Goal: Task Accomplishment & Management: Complete application form

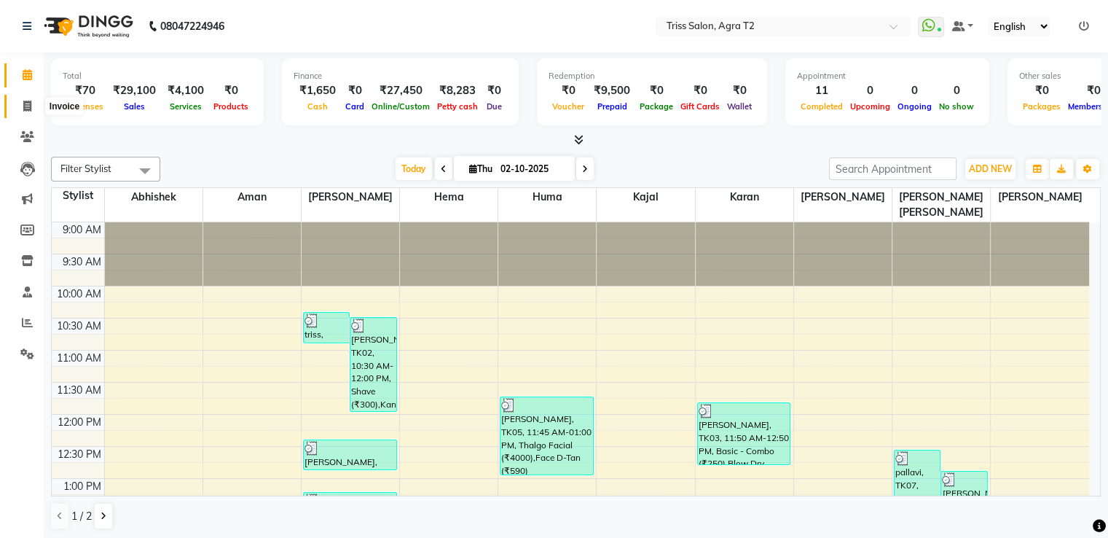
click at [26, 102] on icon at bounding box center [27, 106] width 8 height 11
select select "service"
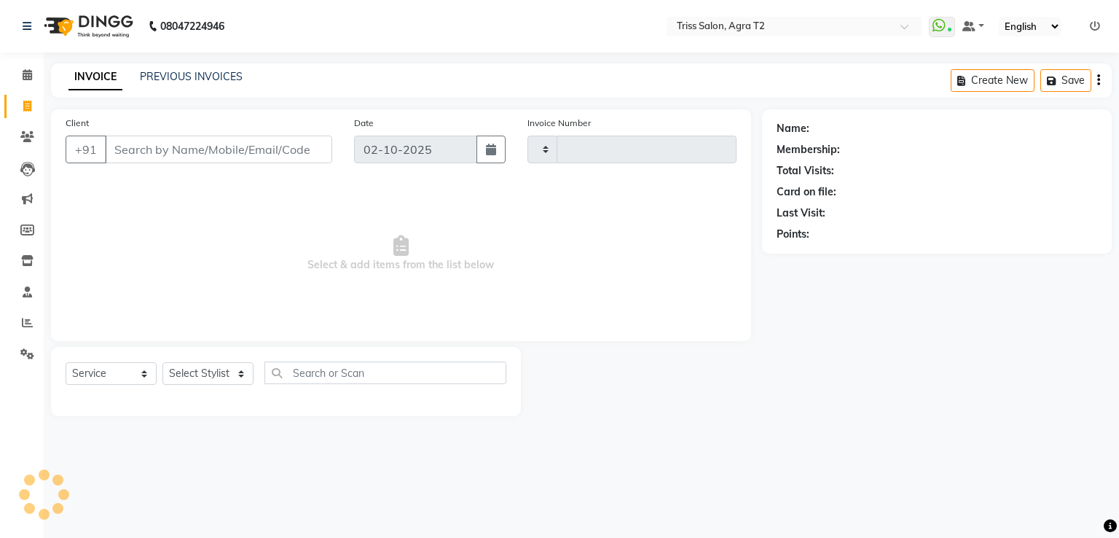
type input "2666"
select select "4301"
click at [195, 374] on select "Select Stylist [PERSON_NAME] [PERSON_NAME] Huma Kajal Karan [PERSON_NAME] [PERS…" at bounding box center [212, 373] width 101 height 23
select select "61633"
click at [162, 363] on select "Select Stylist [PERSON_NAME] [PERSON_NAME] Huma Kajal Karan [PERSON_NAME] [PERS…" at bounding box center [212, 373] width 101 height 23
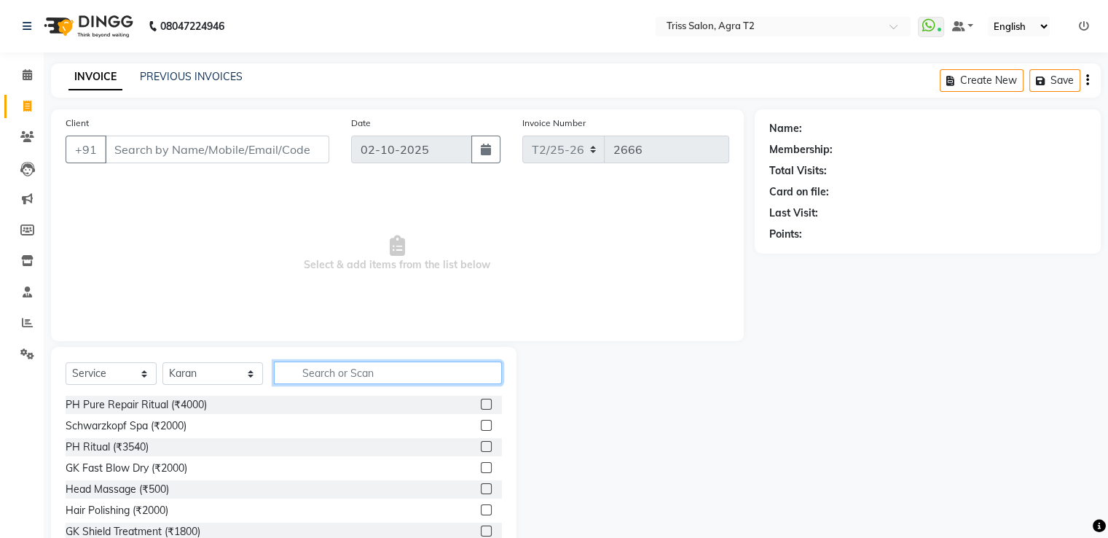
click at [294, 378] on input "text" at bounding box center [387, 372] width 227 height 23
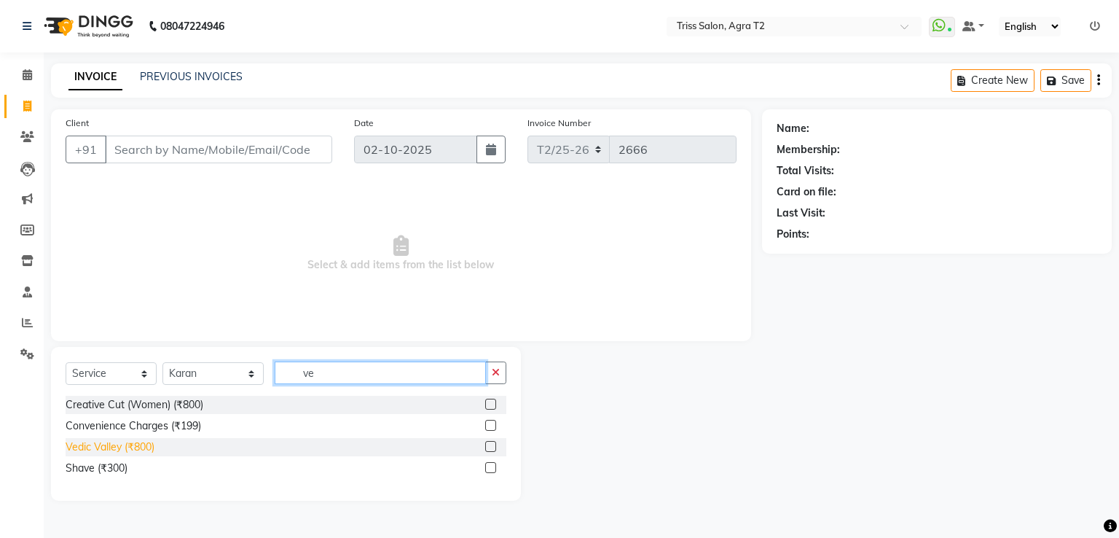
type input "ve"
click at [118, 447] on div "Vedic Valley (₹800)" at bounding box center [110, 446] width 89 height 15
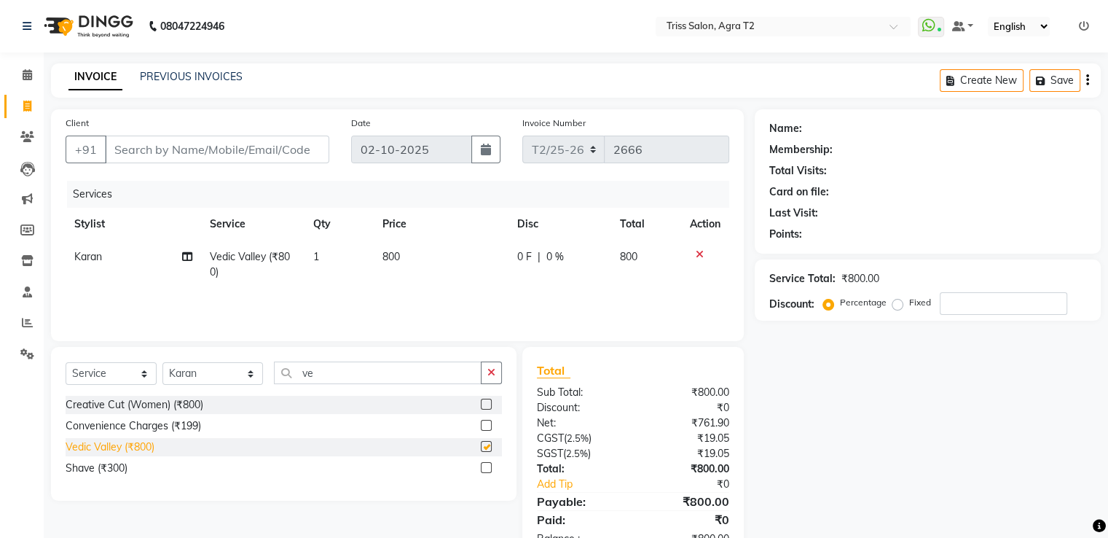
checkbox input "false"
click at [321, 376] on input "ve" at bounding box center [377, 372] width 207 height 23
type input "v"
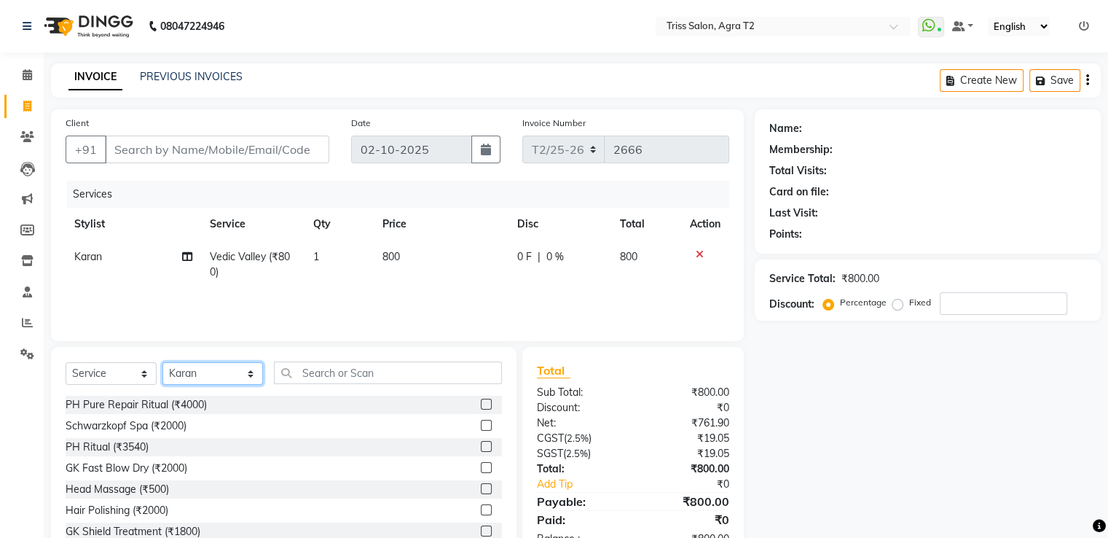
click at [242, 374] on select "Select Stylist [PERSON_NAME] [PERSON_NAME] Huma Kajal Karan [PERSON_NAME] [PERS…" at bounding box center [212, 373] width 101 height 23
select select "49099"
click at [162, 363] on select "Select Stylist [PERSON_NAME] [PERSON_NAME] Huma Kajal Karan [PERSON_NAME] [PERS…" at bounding box center [212, 373] width 101 height 23
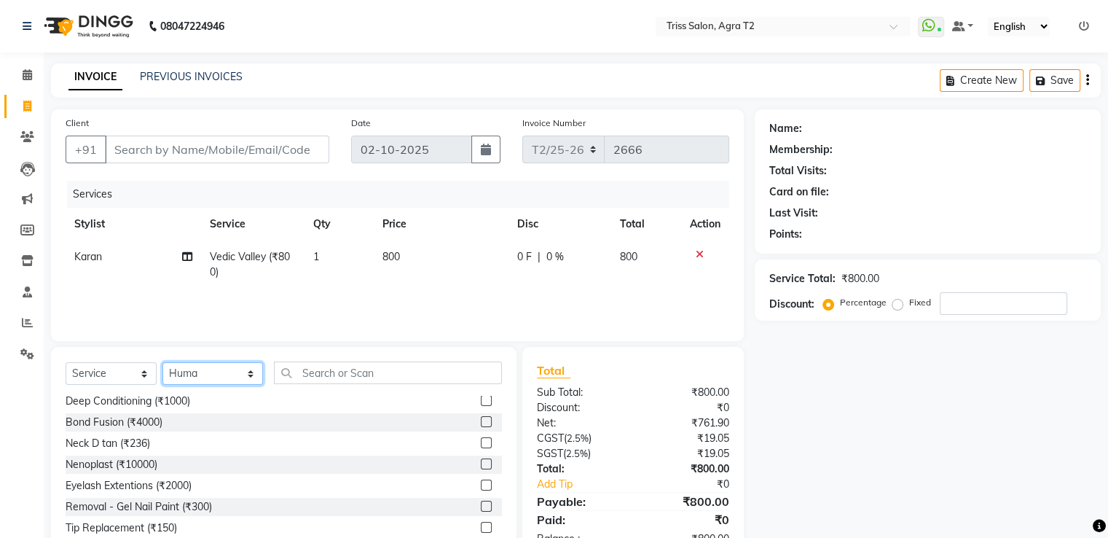
scroll to position [583, 0]
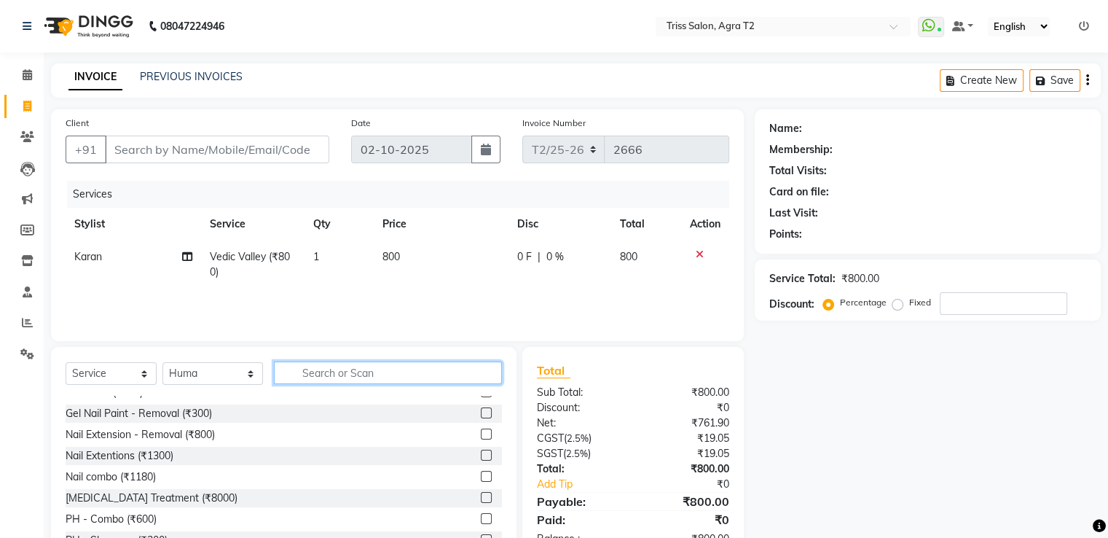
click at [304, 377] on input "text" at bounding box center [387, 372] width 227 height 23
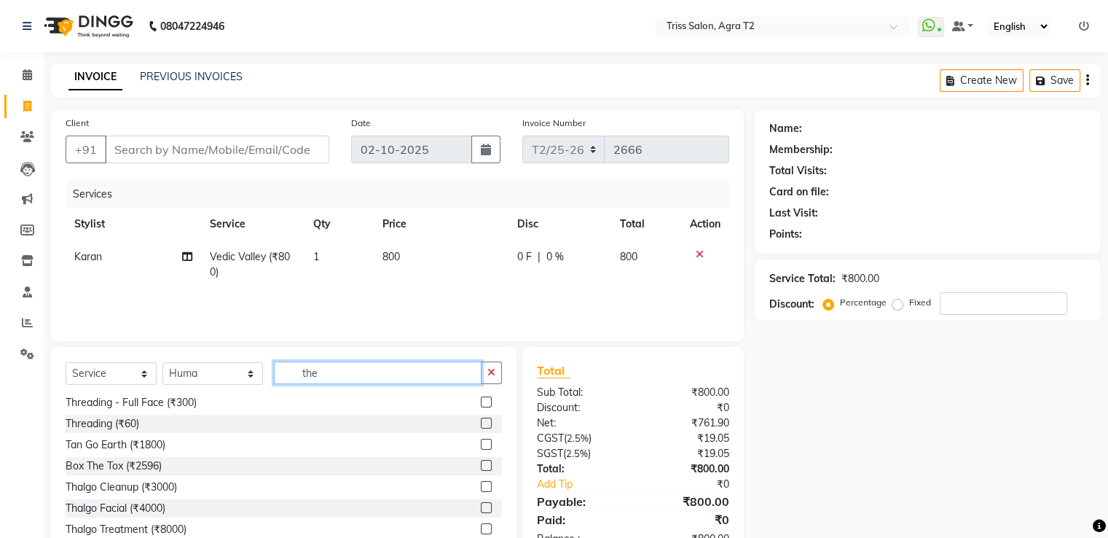
scroll to position [0, 0]
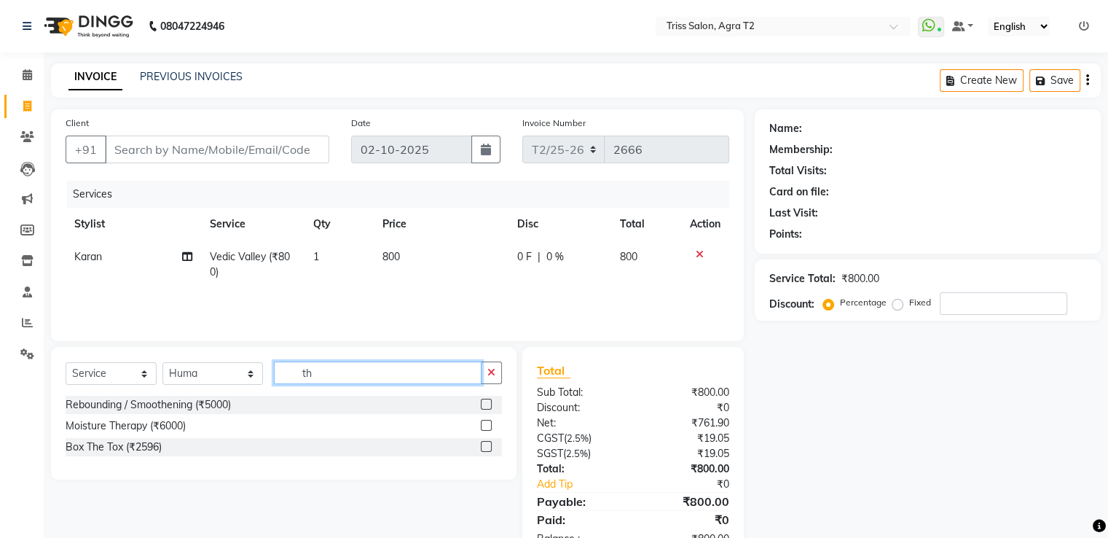
type input "t"
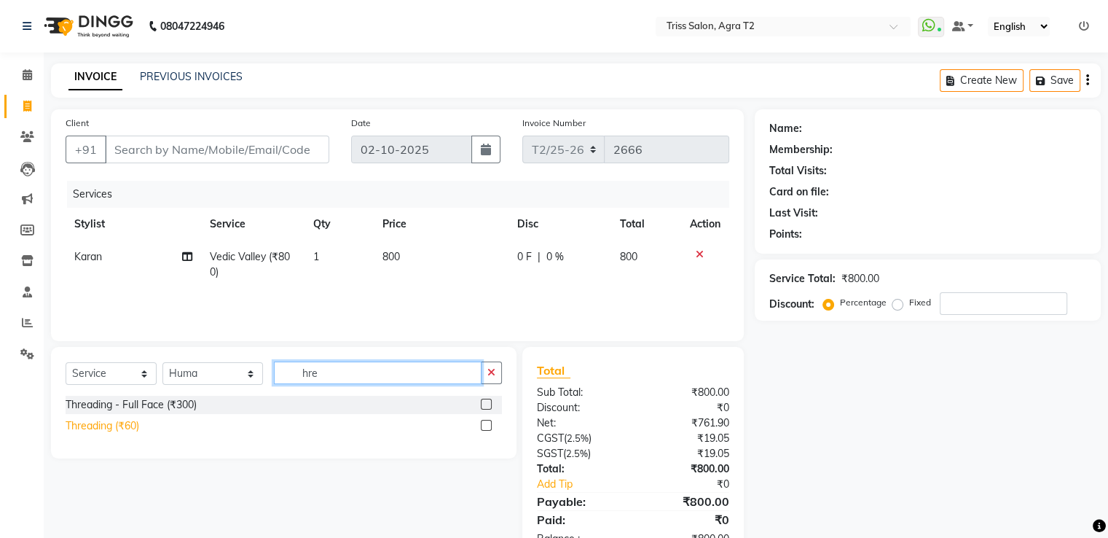
type input "hre"
click at [138, 420] on div "Threading (₹60)" at bounding box center [103, 425] width 74 height 15
checkbox input "false"
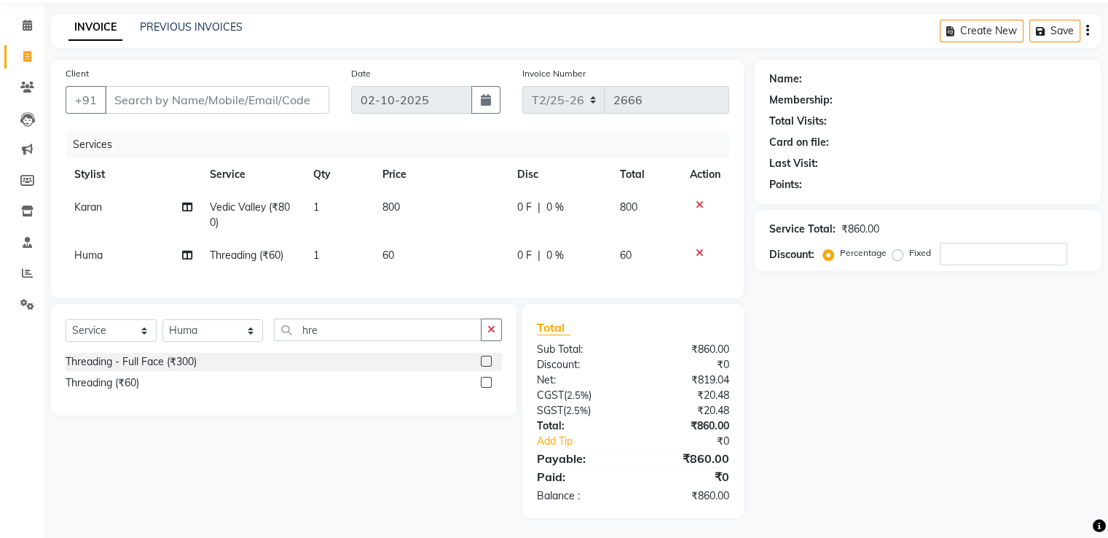
scroll to position [63, 0]
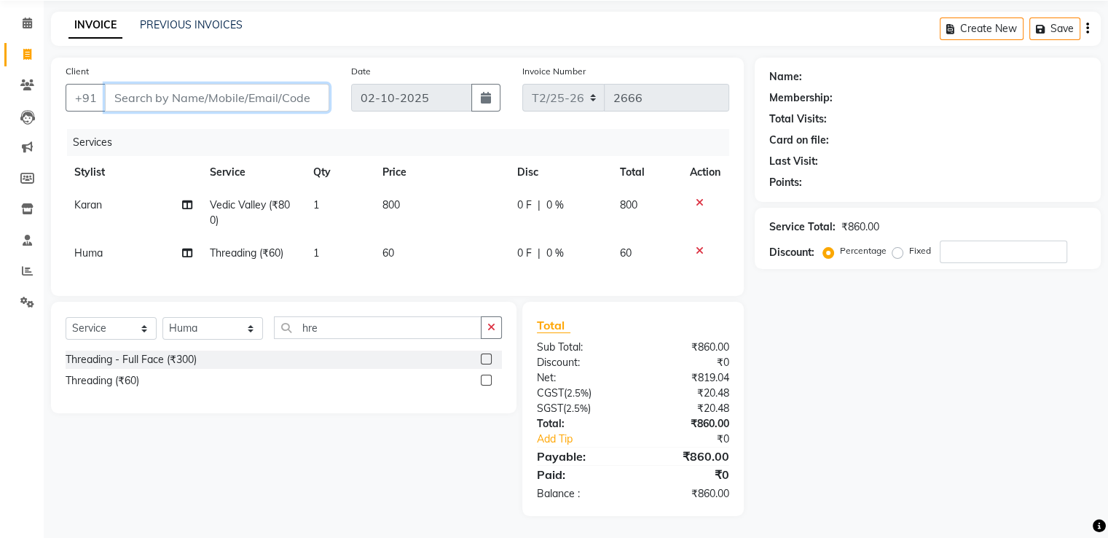
click at [235, 88] on input "Client" at bounding box center [217, 98] width 224 height 28
type input "8"
type input "0"
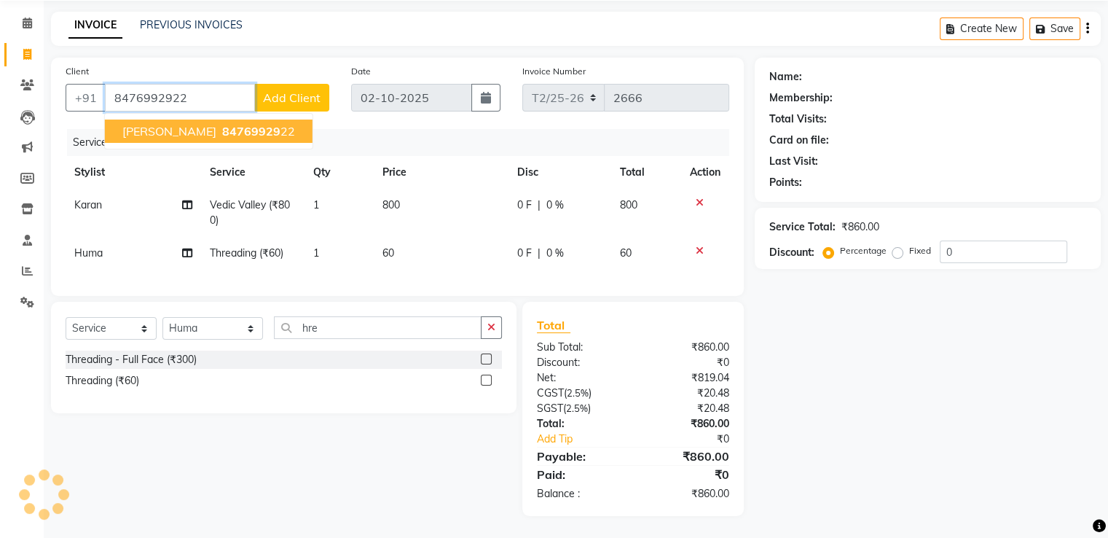
type input "8476992922"
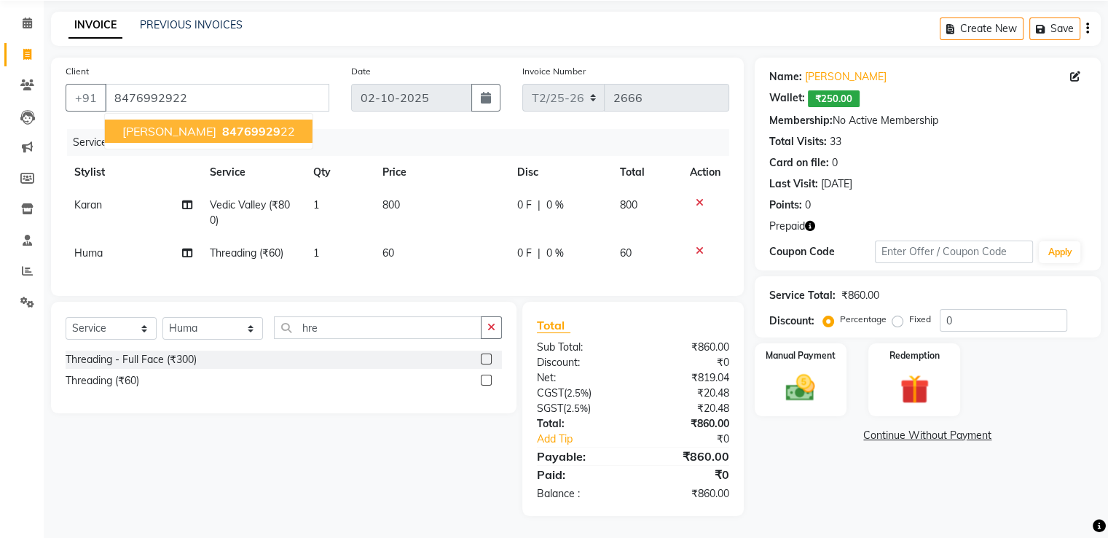
click at [194, 126] on span "[PERSON_NAME]" at bounding box center [169, 131] width 94 height 15
click at [809, 221] on icon "button" at bounding box center [810, 226] width 10 height 10
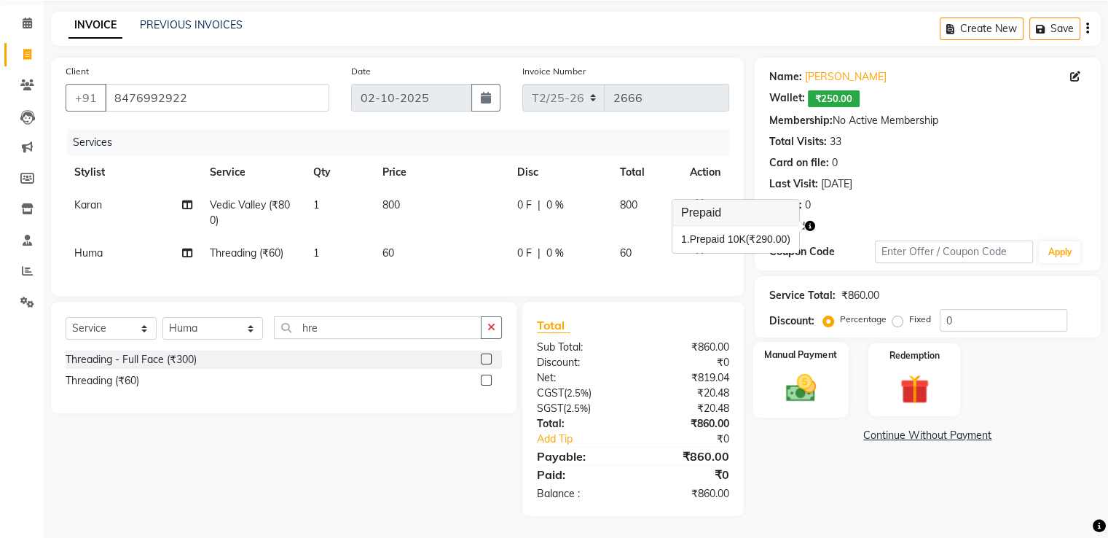
click at [814, 385] on img at bounding box center [800, 388] width 49 height 35
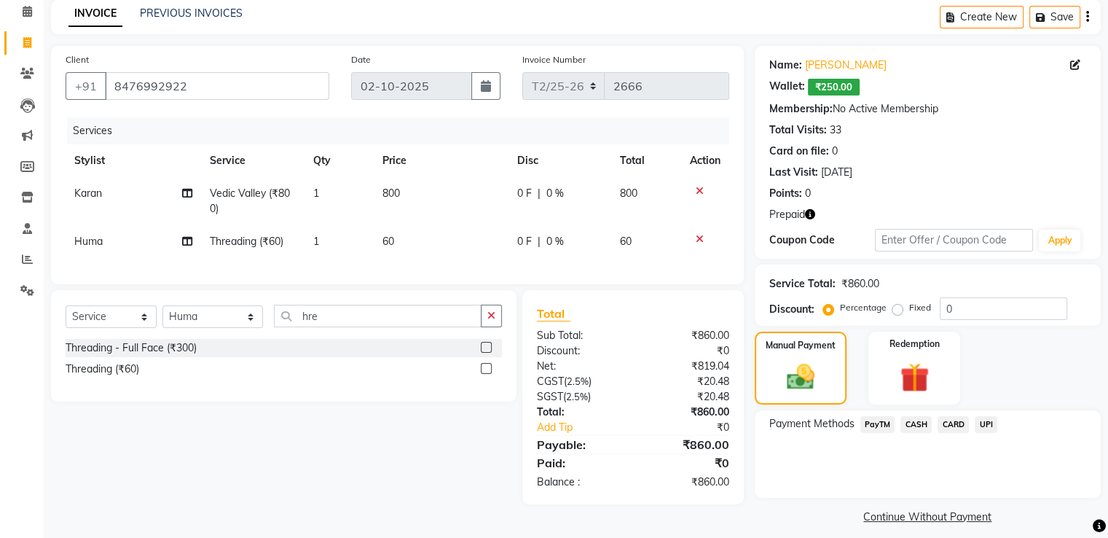
click at [906, 425] on span "CASH" at bounding box center [915, 424] width 31 height 17
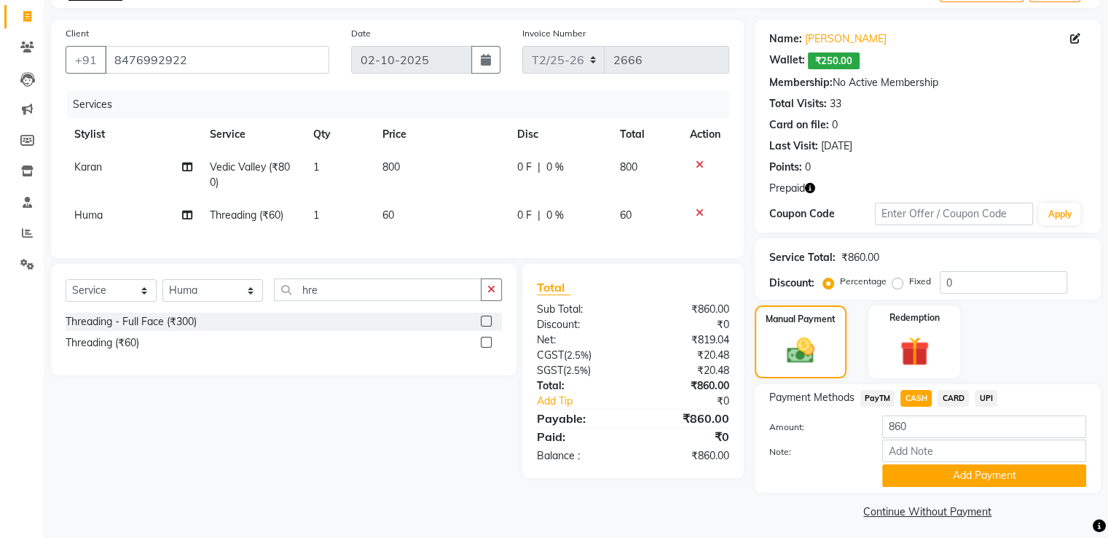
scroll to position [97, 0]
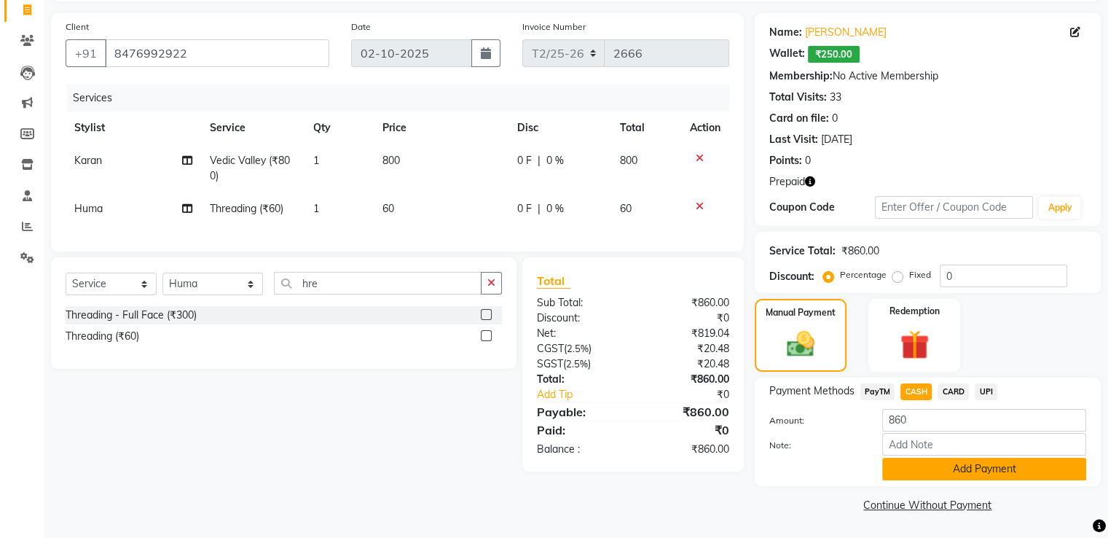
click at [941, 468] on button "Add Payment" at bounding box center [984, 468] width 204 height 23
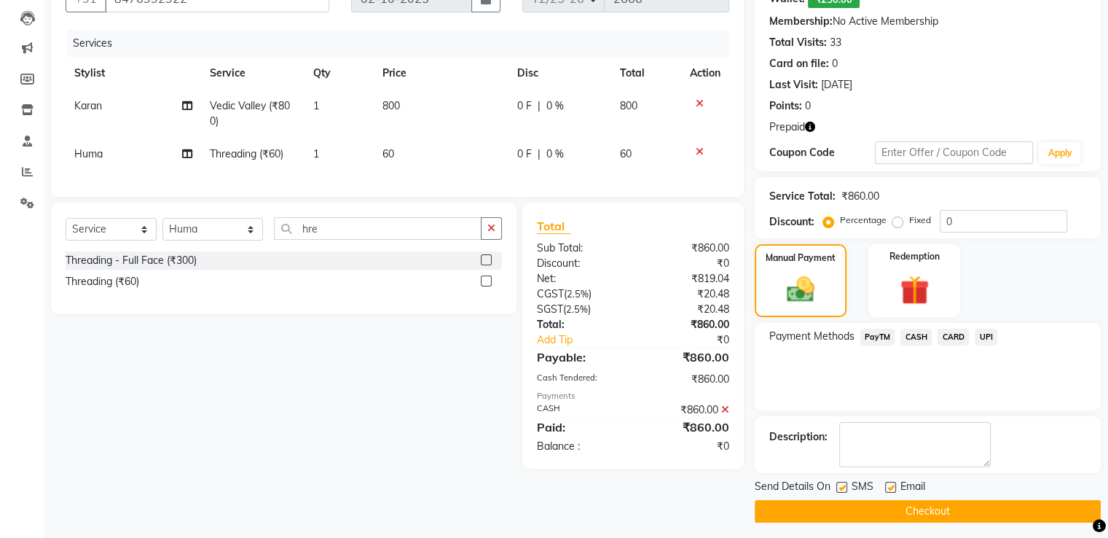
scroll to position [157, 0]
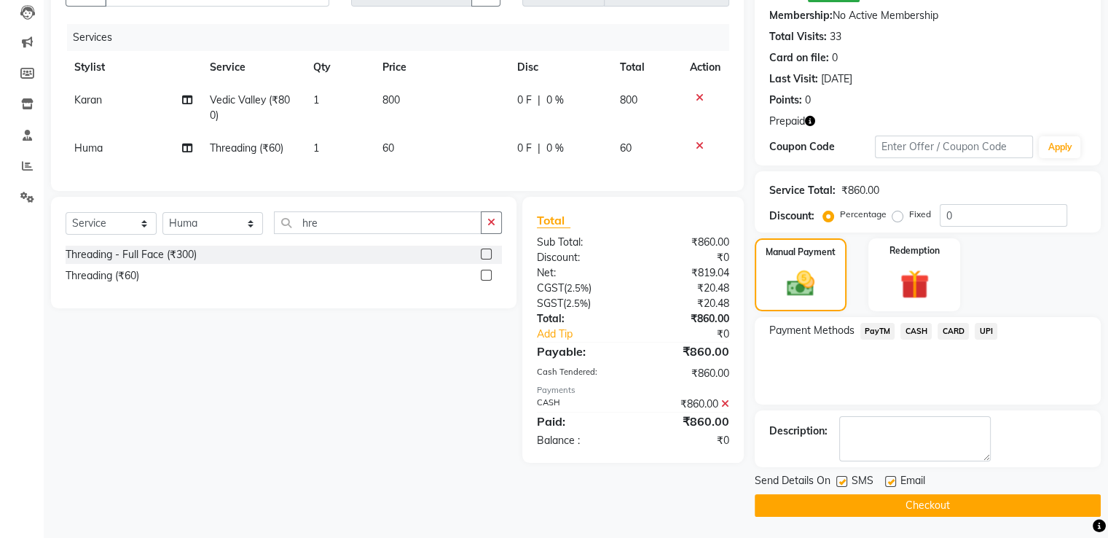
click at [942, 497] on button "Checkout" at bounding box center [928, 505] width 346 height 23
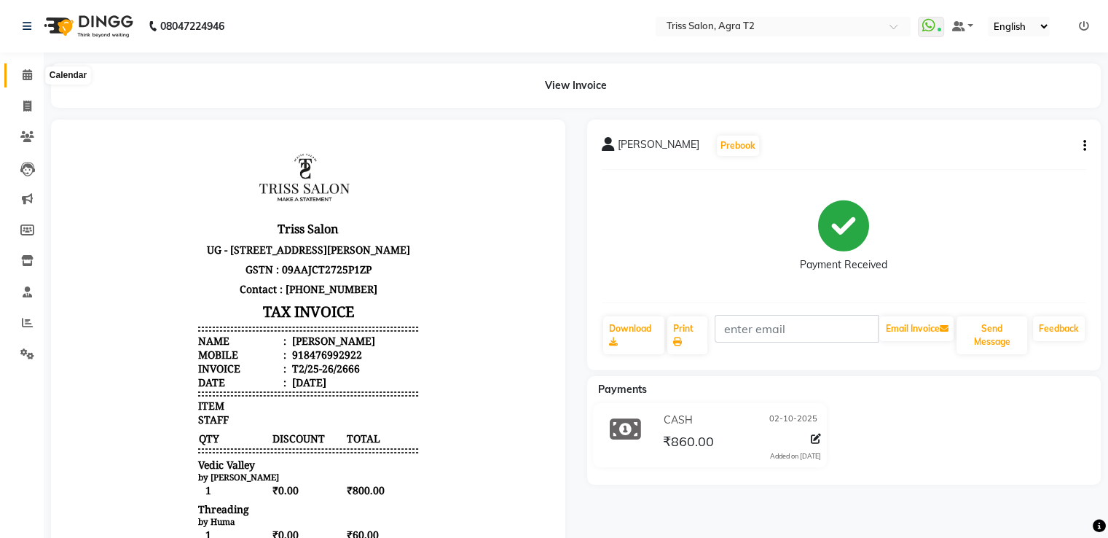
click at [27, 76] on icon at bounding box center [27, 74] width 9 height 11
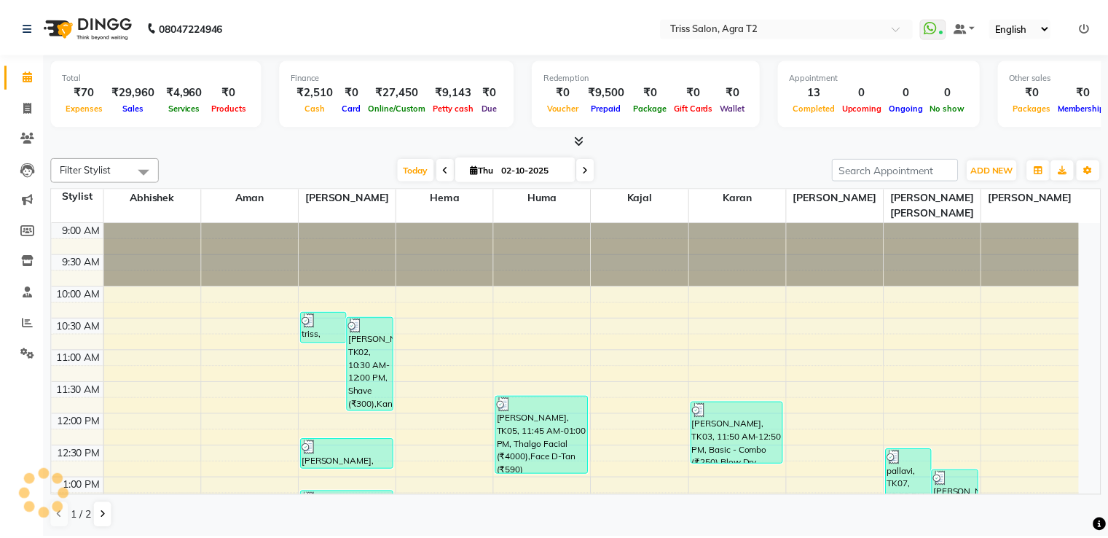
scroll to position [445, 0]
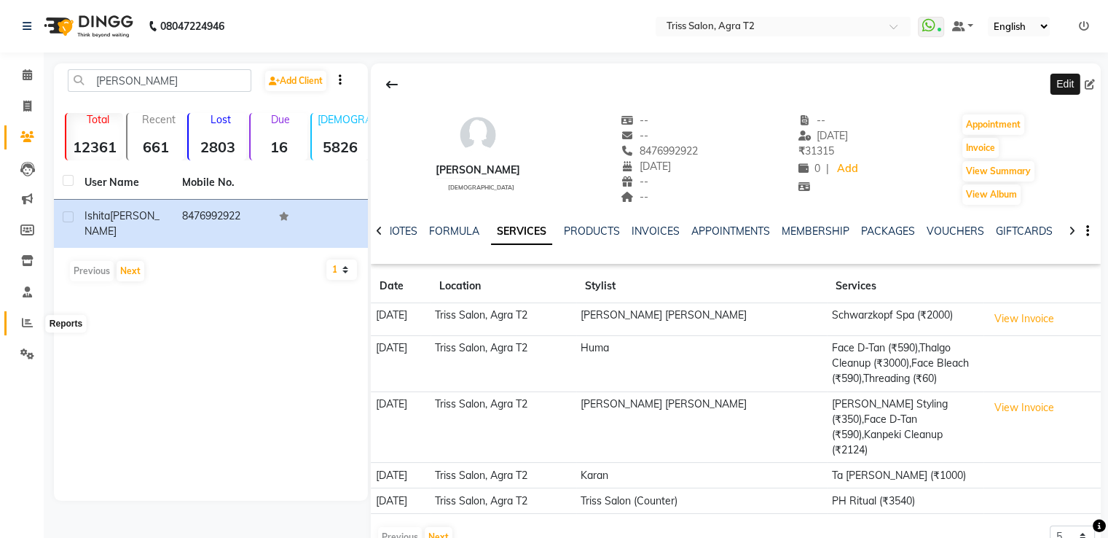
click at [20, 320] on span at bounding box center [27, 323] width 25 height 17
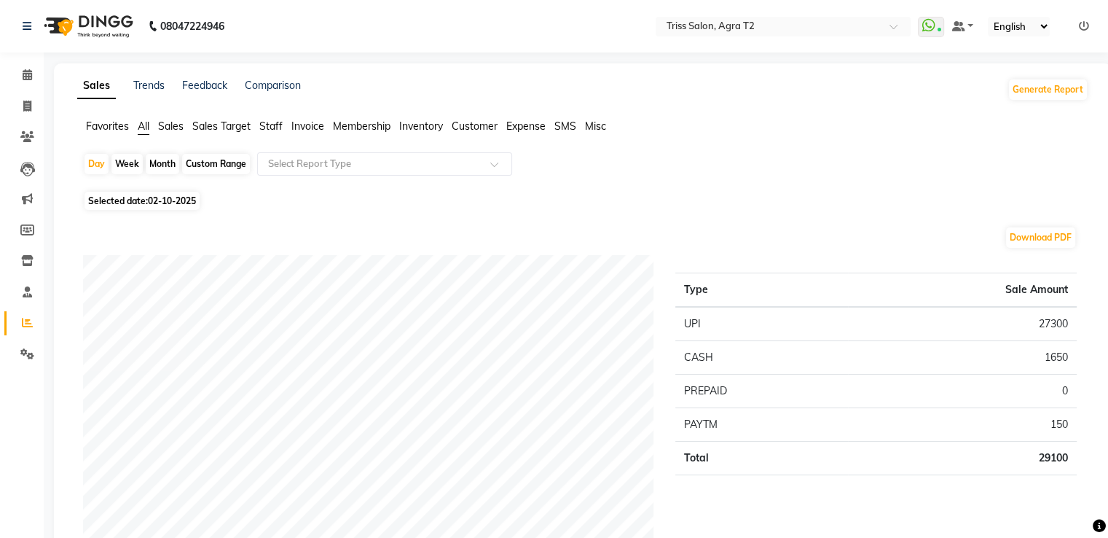
click at [271, 122] on span "Staff" at bounding box center [270, 125] width 23 height 13
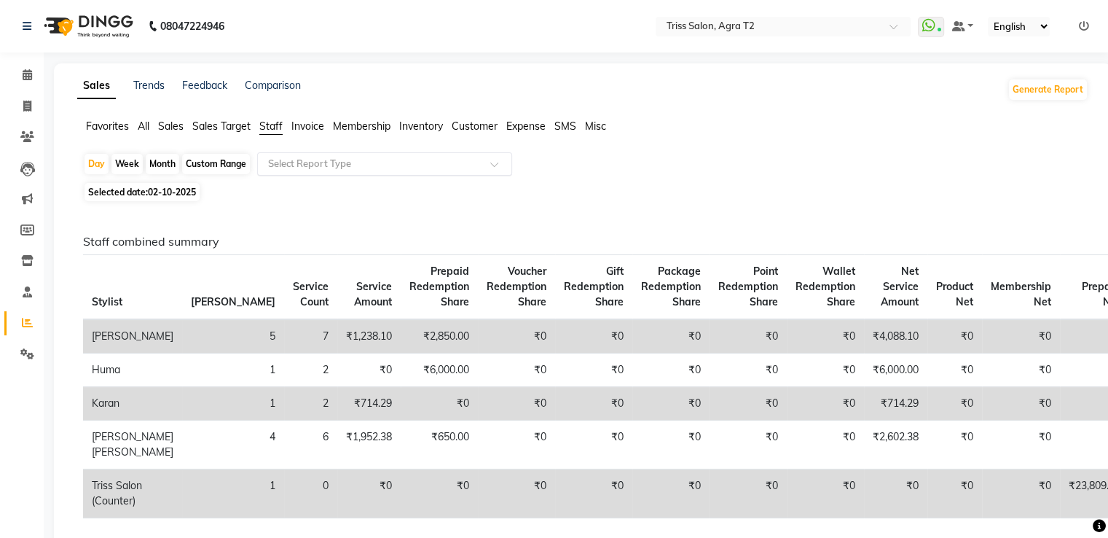
click at [297, 159] on input "text" at bounding box center [370, 164] width 210 height 15
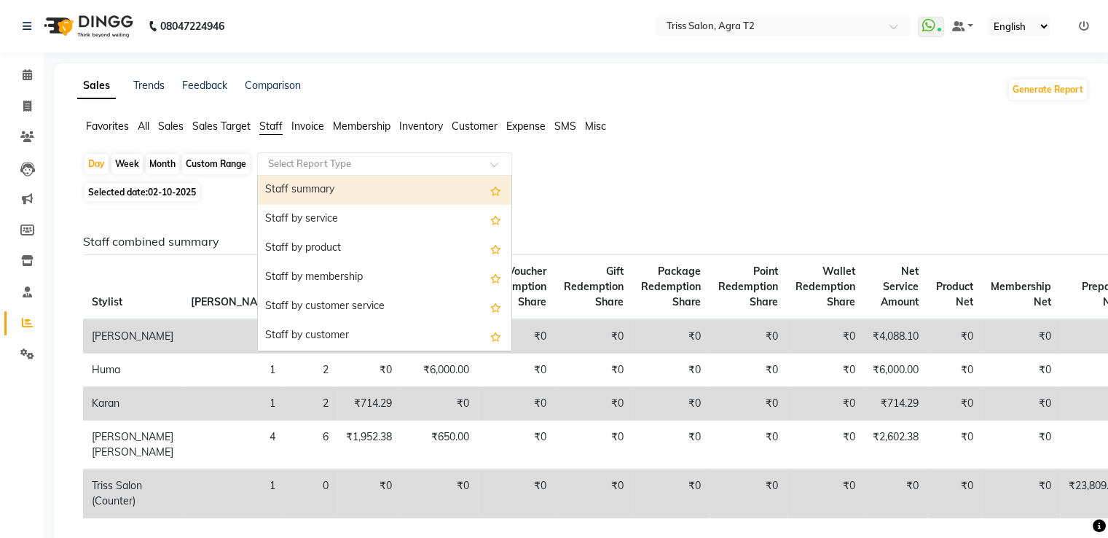
click at [312, 193] on div "Staff summary" at bounding box center [384, 190] width 253 height 29
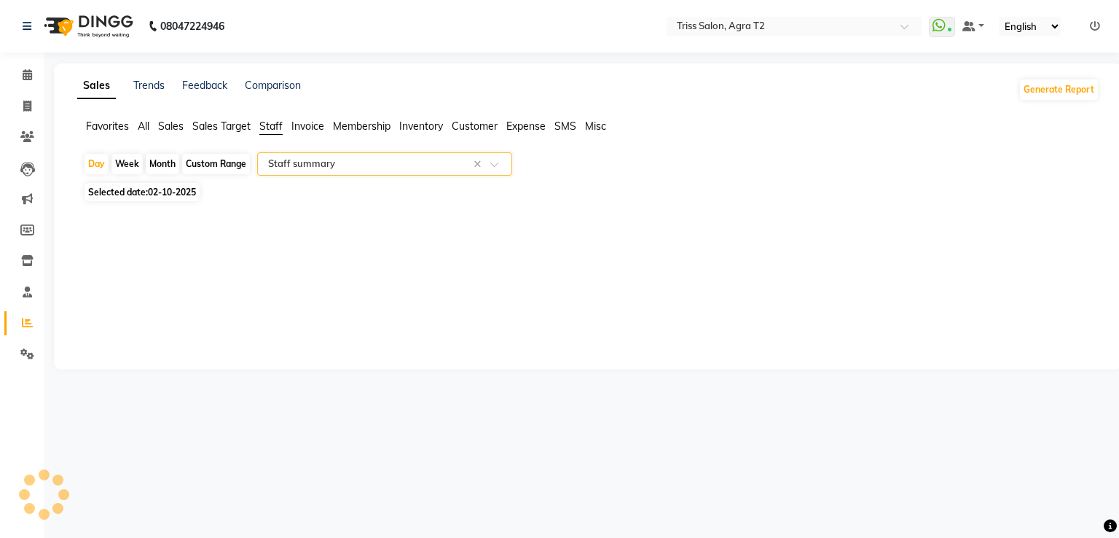
select select "full_report"
select select "csv"
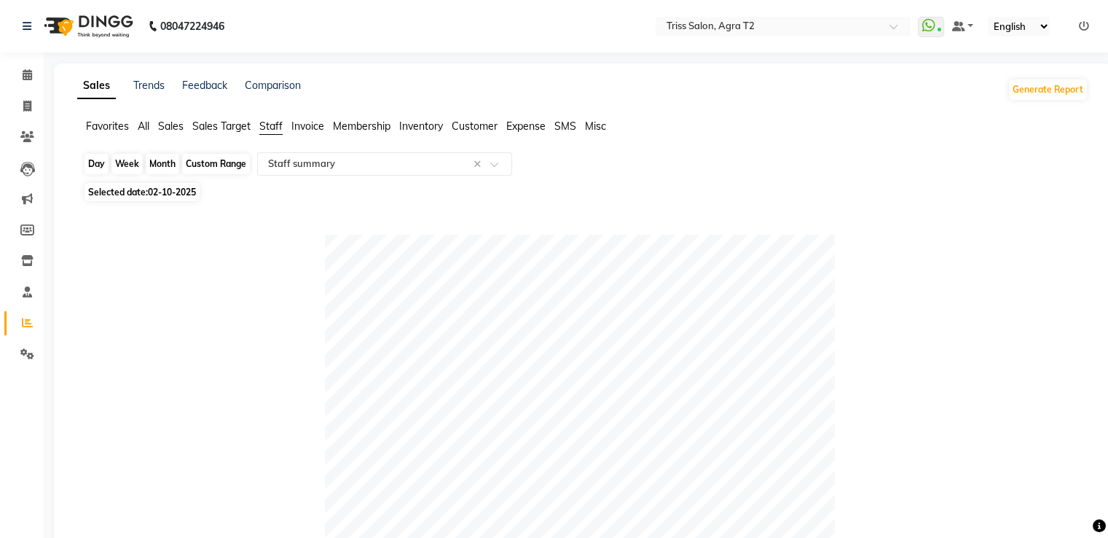
click at [90, 164] on div "Day" at bounding box center [96, 164] width 24 height 20
select select "10"
select select "2025"
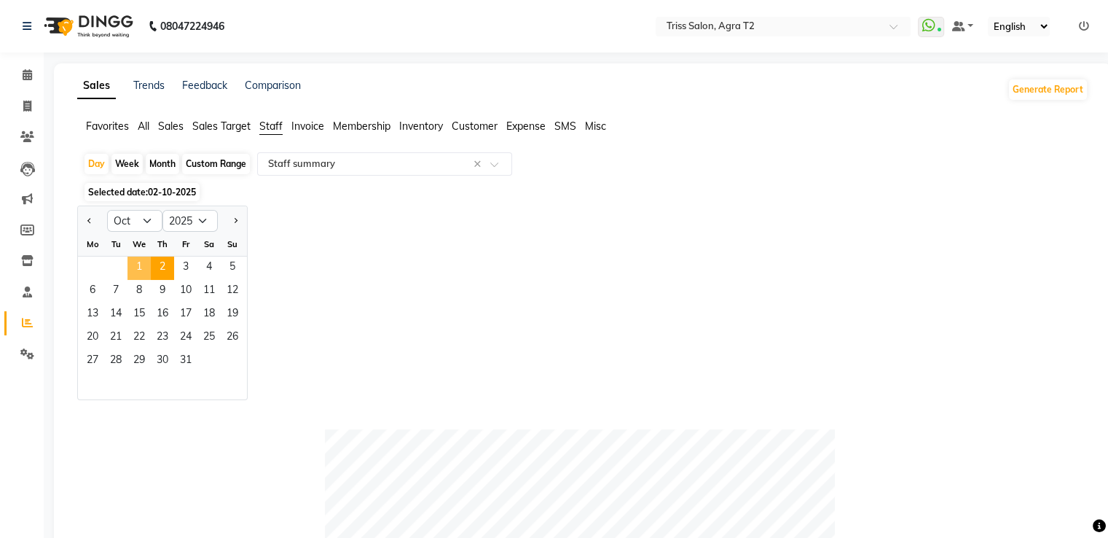
click at [133, 267] on span "1" at bounding box center [138, 267] width 23 height 23
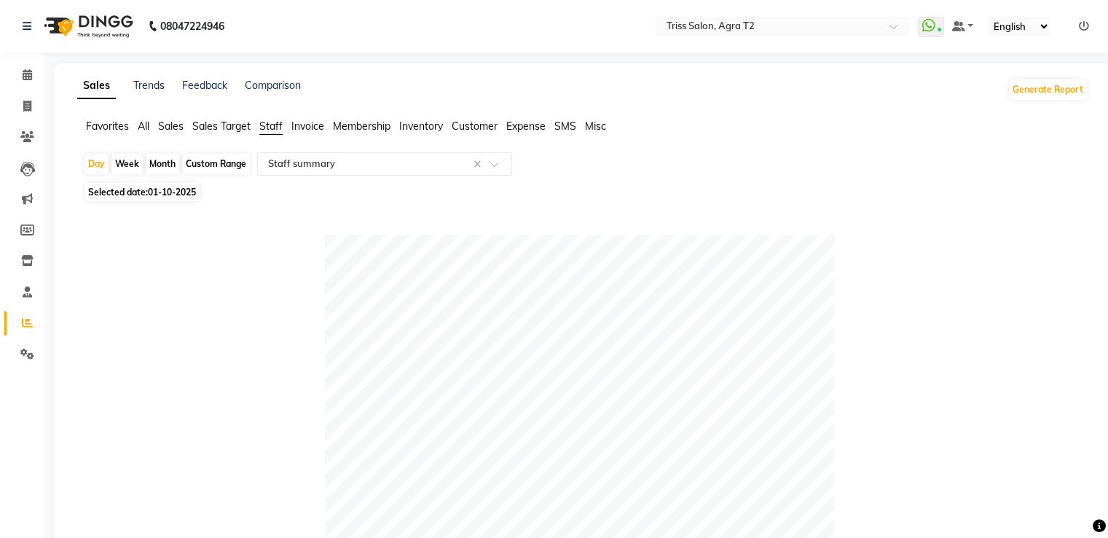
click at [141, 187] on span "Selected date: 01-10-2025" at bounding box center [141, 192] width 115 height 18
select select "10"
select select "2025"
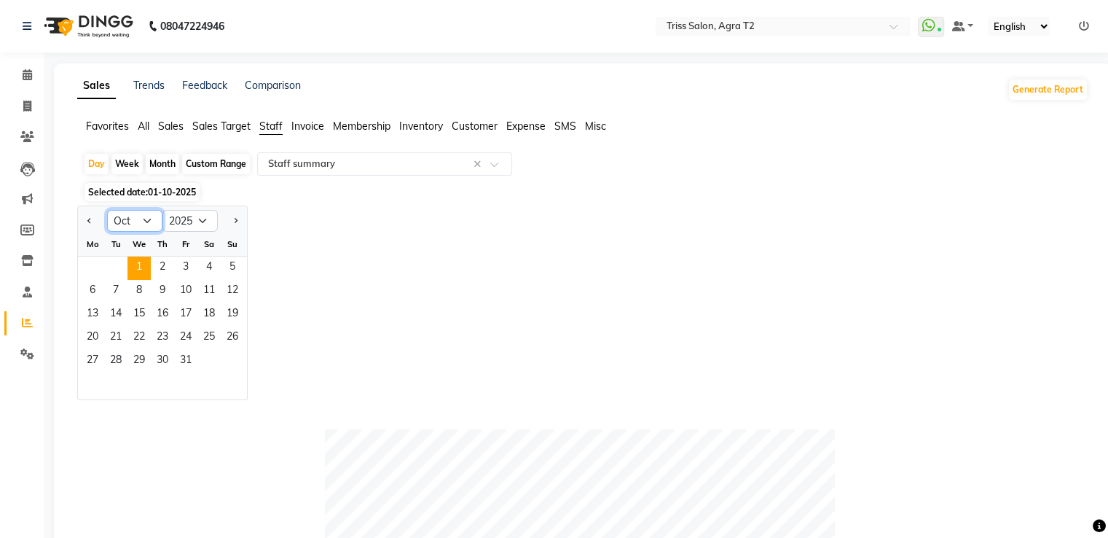
click at [143, 218] on select "Jan Feb Mar Apr May Jun Jul Aug Sep Oct Nov Dec" at bounding box center [134, 221] width 55 height 22
select select "9"
click at [107, 210] on select "Jan Feb Mar Apr May Jun Jul Aug Sep Oct Nov Dec" at bounding box center [134, 221] width 55 height 22
click at [117, 356] on span "30" at bounding box center [115, 361] width 23 height 23
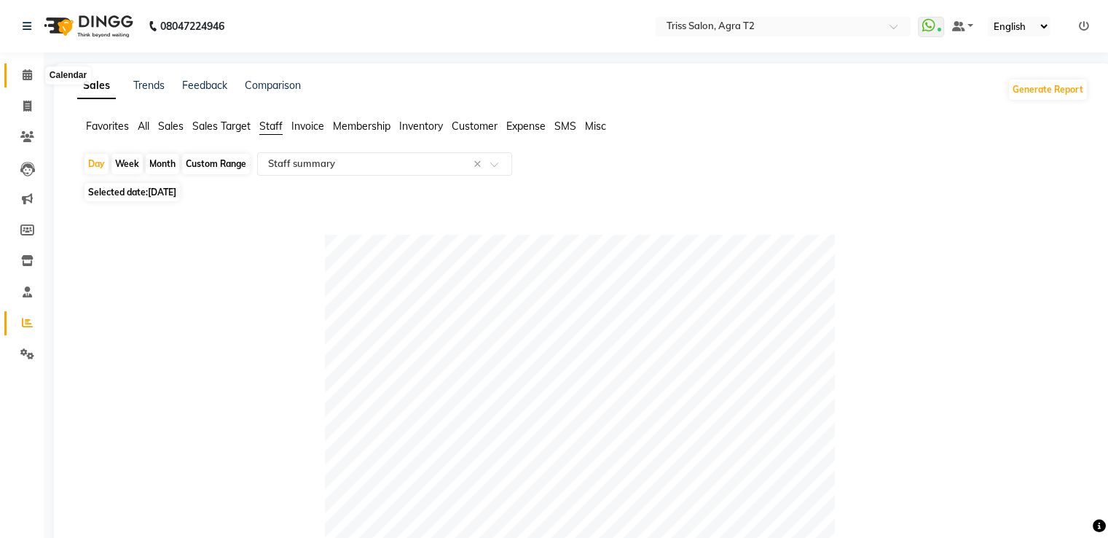
click at [23, 72] on icon at bounding box center [27, 74] width 9 height 11
